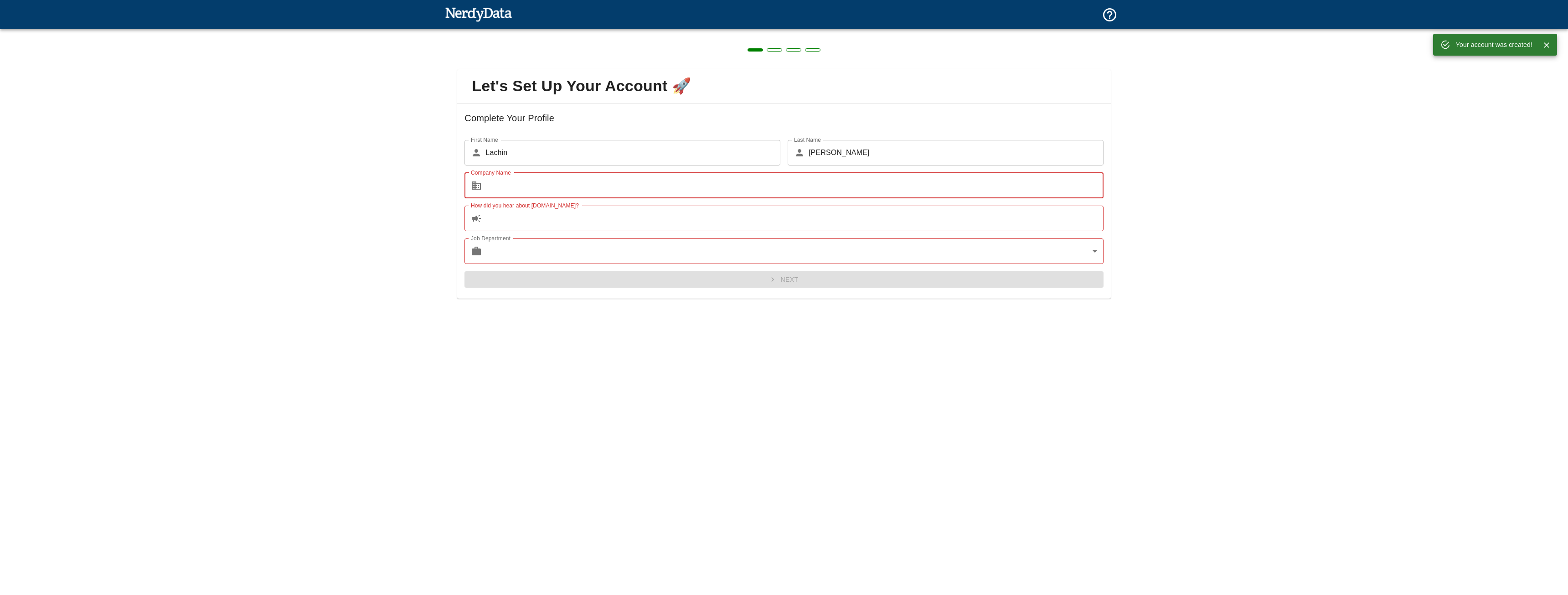
type input "99385509154"
click at [496, 216] on input "How did you hear about [DOMAIN_NAME]?" at bounding box center [794, 219] width 618 height 26
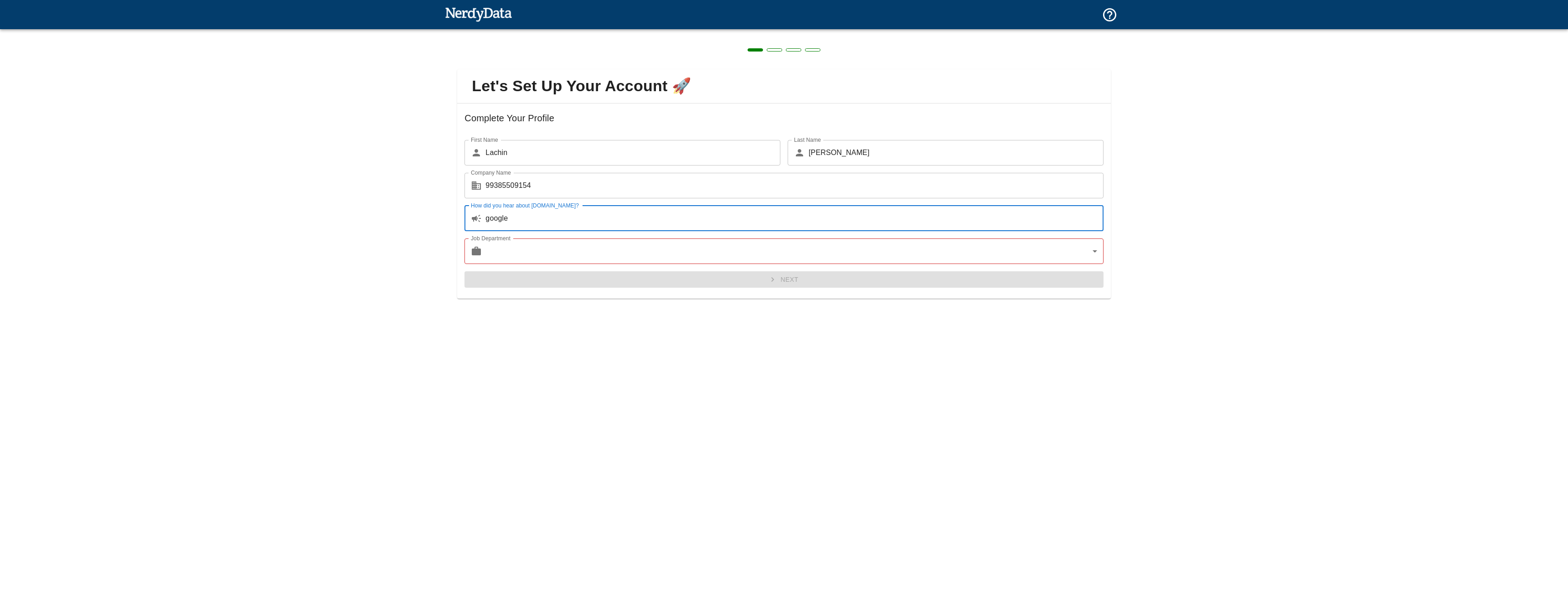
type input "google"
click at [493, 32] on body "Technologies Domains Pricing Products Create a Report Create a list of websites…" at bounding box center [784, 16] width 1568 height 32
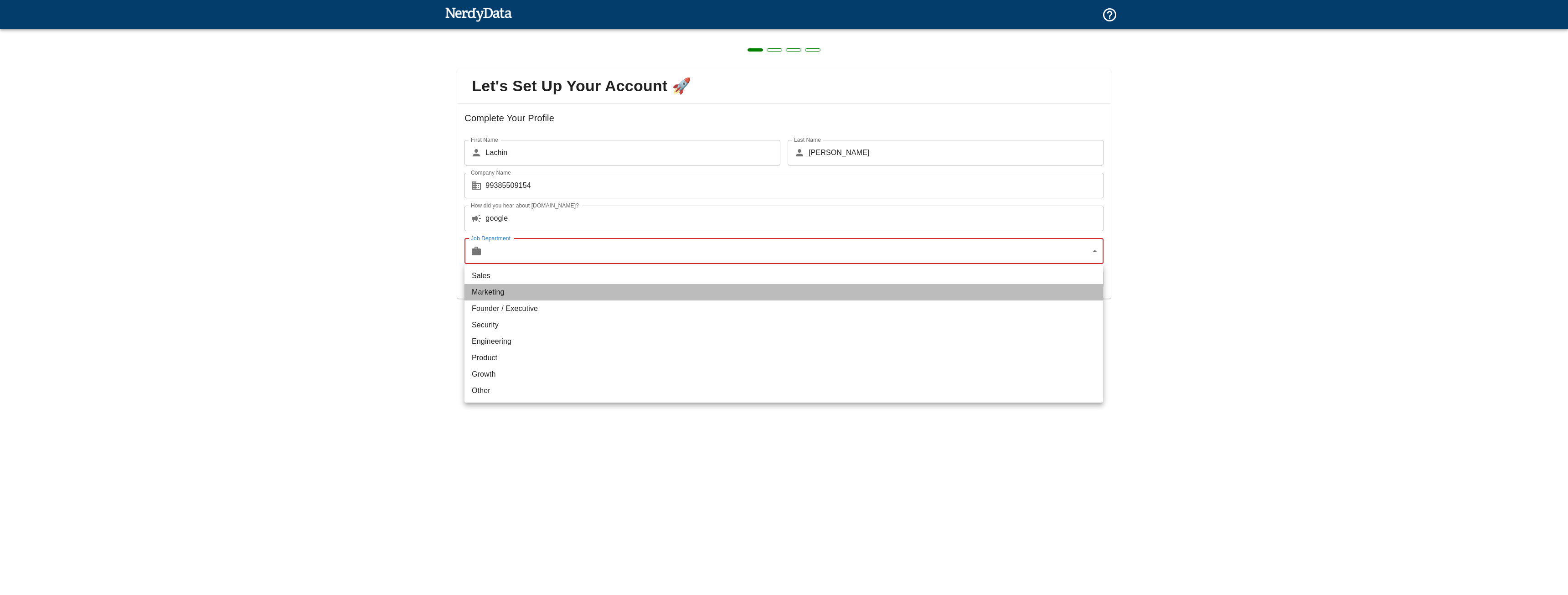
click at [492, 286] on li "Marketing" at bounding box center [783, 292] width 639 height 16
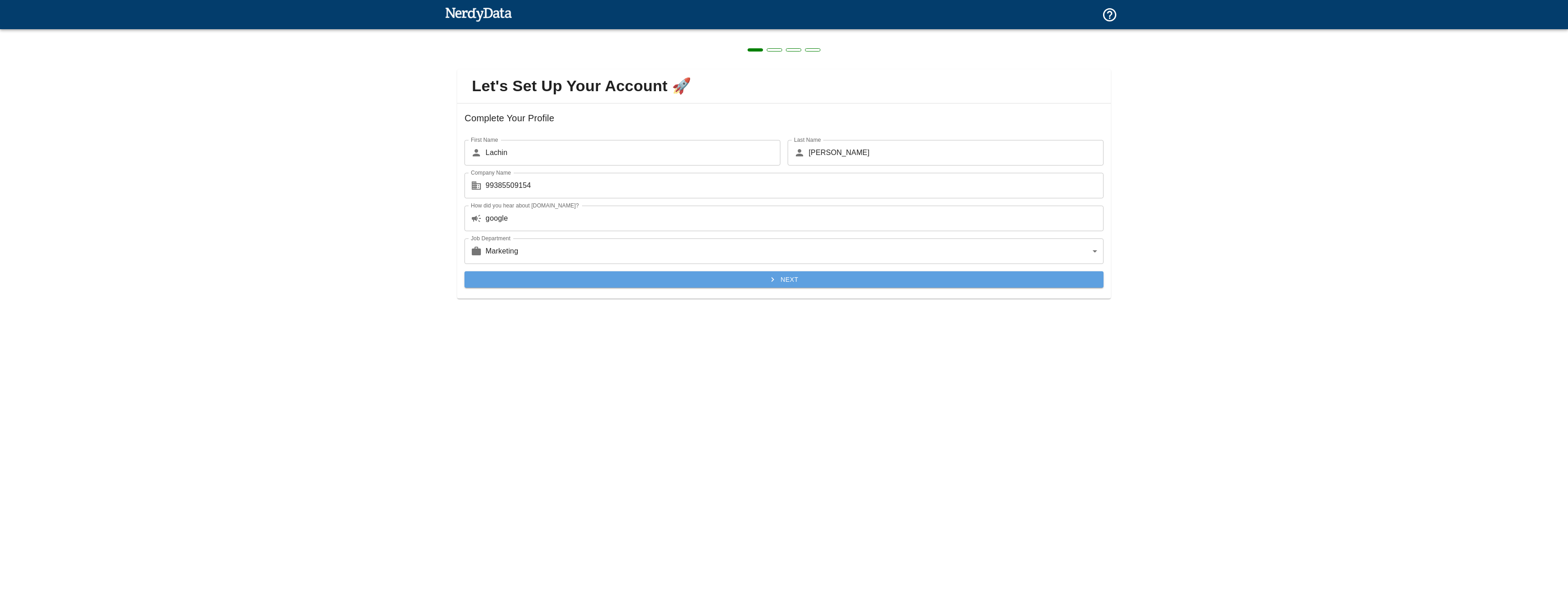
click at [555, 281] on button "Next" at bounding box center [783, 280] width 639 height 17
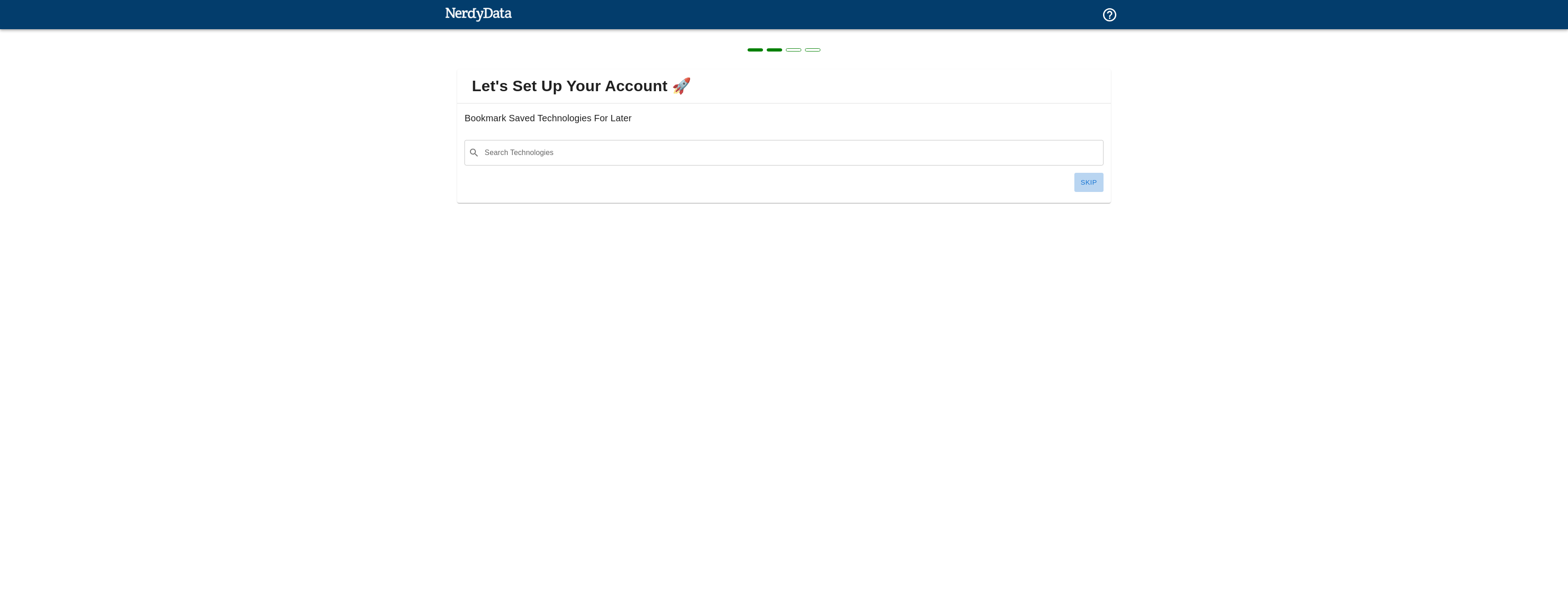
click at [1093, 186] on button "Skip" at bounding box center [1089, 182] width 29 height 19
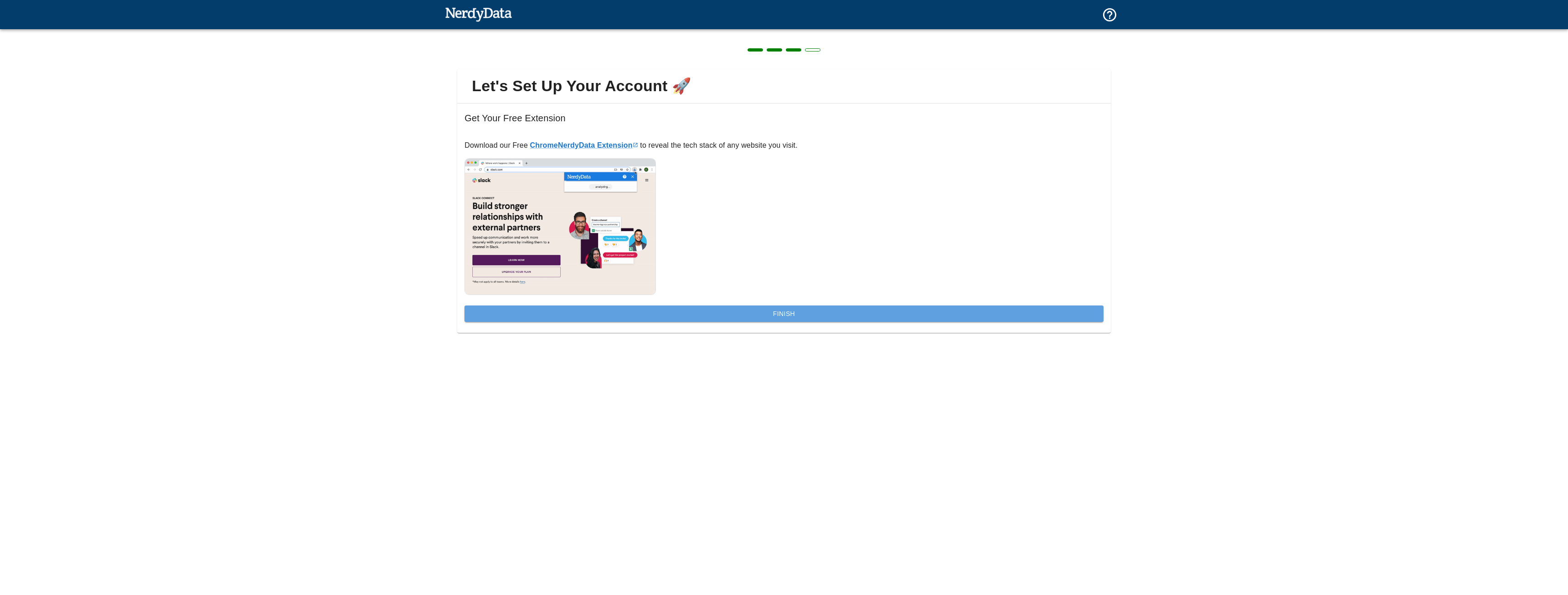
click at [712, 308] on button "Finish" at bounding box center [783, 314] width 639 height 17
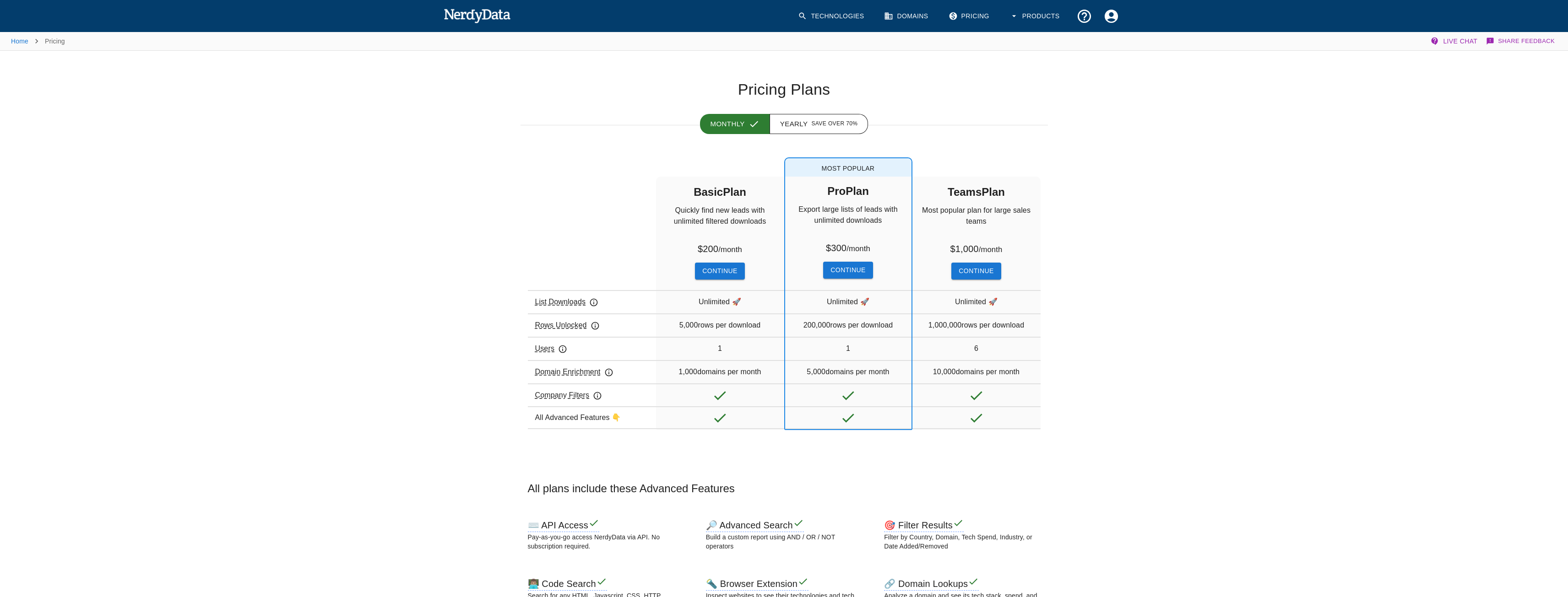
click at [976, 12] on link "Pricing" at bounding box center [970, 16] width 54 height 27
